Goal: Navigation & Orientation: Find specific page/section

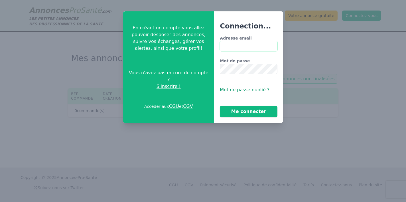
type input "**********"
click at [248, 112] on button "Me connecter" at bounding box center [248, 111] width 57 height 11
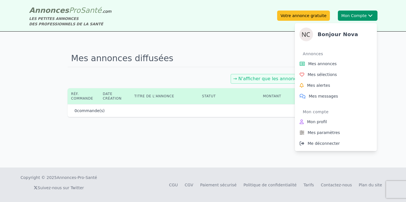
click at [353, 14] on button "Mon Compte Bonjour Nova Annonces Mes annonces Mes sélections Mes alertes Mes me…" at bounding box center [358, 16] width 40 height 10
click at [327, 69] on link "Mes annonces" at bounding box center [335, 63] width 77 height 11
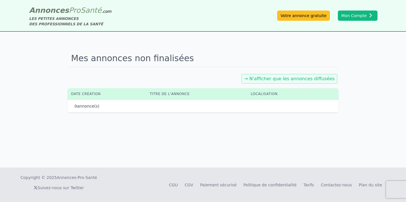
click at [268, 83] on div "→ N'afficher que les annonces diffusées" at bounding box center [289, 79] width 96 height 10
click at [277, 74] on div "→ N'afficher que les annonces diffusées" at bounding box center [203, 79] width 270 height 12
click at [277, 79] on link "→ N'afficher que les annonces diffusées" at bounding box center [289, 78] width 91 height 5
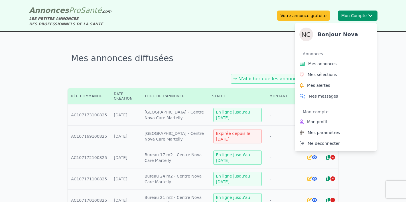
click at [354, 17] on button "Mon Compte Bonjour Nova Annonces Mes annonces Mes sélections Mes alertes Mes me…" at bounding box center [358, 16] width 40 height 10
click at [326, 96] on span "Mes messages" at bounding box center [323, 96] width 29 height 6
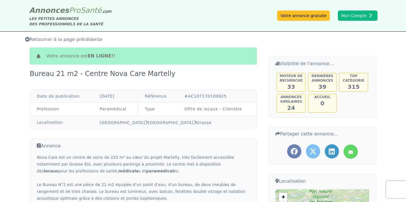
scroll to position [1, 0]
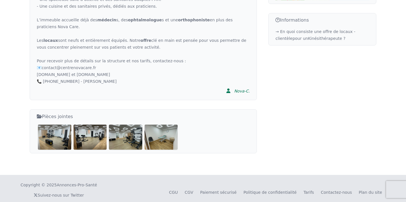
scroll to position [280, 0]
click at [56, 125] on img at bounding box center [54, 137] width 33 height 25
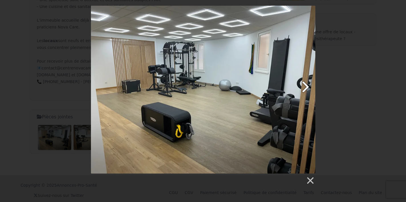
click at [308, 86] on link at bounding box center [243, 90] width 144 height 168
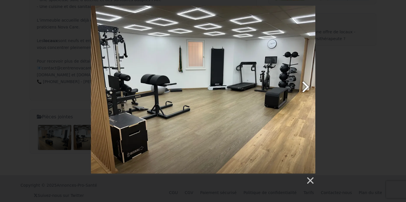
click at [308, 86] on link at bounding box center [243, 90] width 144 height 168
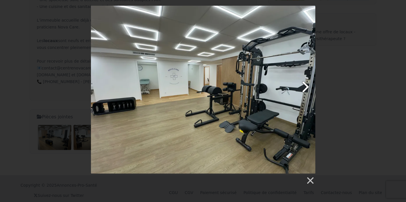
click at [308, 86] on link at bounding box center [243, 90] width 144 height 168
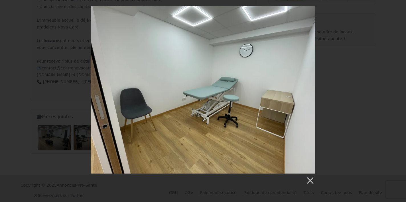
click at [334, 84] on div at bounding box center [203, 95] width 406 height 179
